Goal: Transaction & Acquisition: Purchase product/service

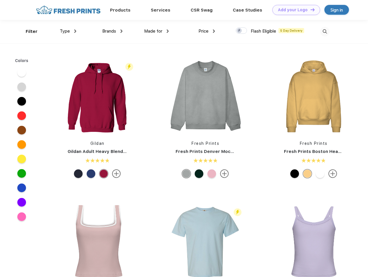
click at [294, 10] on link "Add your Logo Design Tool" at bounding box center [296, 10] width 48 height 10
click at [0, 0] on div "Design Tool" at bounding box center [0, 0] width 0 height 0
click at [310, 10] on link "Add your Logo Design Tool" at bounding box center [296, 10] width 48 height 10
click at [28, 31] on div "Filter" at bounding box center [32, 31] width 12 height 7
click at [68, 31] on span "Type" at bounding box center [65, 31] width 10 height 5
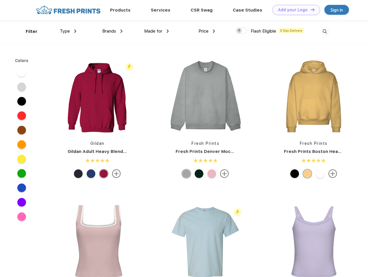
click at [112, 31] on span "Brands" at bounding box center [109, 31] width 14 height 5
click at [157, 31] on span "Made for" at bounding box center [153, 31] width 18 height 5
click at [207, 31] on span "Price" at bounding box center [203, 31] width 10 height 5
click at [242, 31] on div at bounding box center [241, 30] width 11 height 6
click at [240, 31] on input "checkbox" at bounding box center [238, 29] width 4 height 4
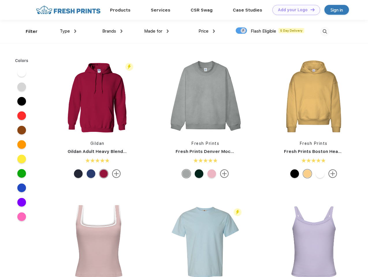
click at [325, 31] on img at bounding box center [325, 32] width 10 height 10
